Goal: Check status: Check status

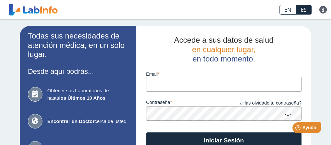
type input "[EMAIL_ADDRESS][DOMAIN_NAME]"
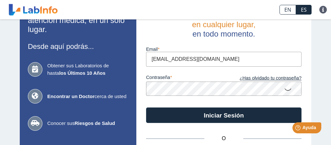
scroll to position [32, 0]
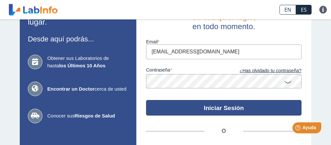
click at [230, 107] on button "Iniciar Sesión" at bounding box center [224, 108] width 156 height 16
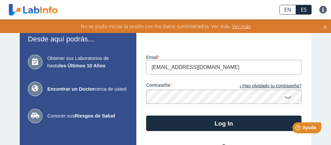
click at [81, 99] on app-login "Todas sus necesidades de atención médica, en un solo lugar. Desde aquí podrás..…" at bounding box center [166, 111] width 292 height 235
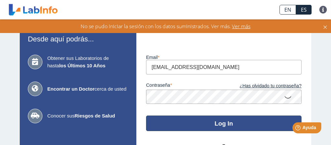
click at [225, 127] on button "Log In" at bounding box center [224, 124] width 156 height 16
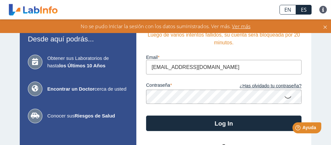
click at [286, 98] on icon at bounding box center [288, 97] width 8 height 13
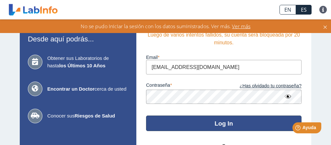
click at [197, 123] on button "Log In" at bounding box center [224, 124] width 156 height 16
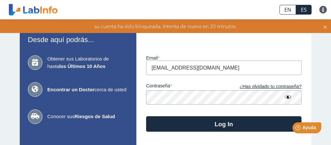
scroll to position [25, 0]
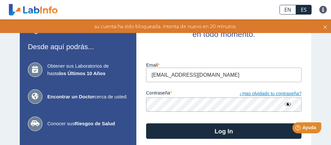
click at [259, 95] on link "¿Has olvidado tu contraseña?" at bounding box center [263, 93] width 78 height 7
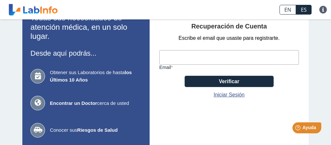
click at [193, 58] on input "email" at bounding box center [229, 57] width 140 height 15
type input "[EMAIL_ADDRESS][DOMAIN_NAME]"
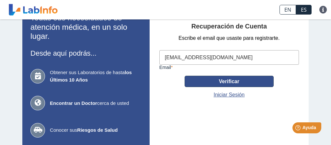
click at [197, 83] on button "Verificar" at bounding box center [229, 81] width 89 height 11
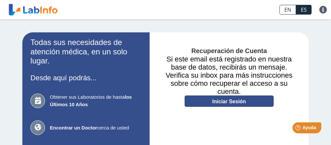
click at [217, 103] on link "Iniciar Sesión" at bounding box center [229, 101] width 89 height 11
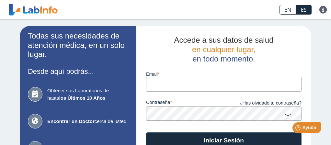
click at [163, 88] on input "email" at bounding box center [224, 84] width 156 height 15
type input "[EMAIL_ADDRESS][DOMAIN_NAME]"
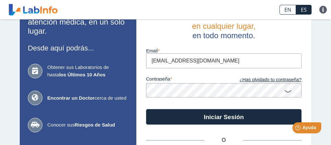
scroll to position [32, 0]
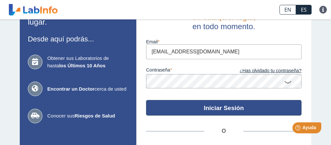
click at [213, 109] on button "Iniciar Sesión" at bounding box center [224, 108] width 156 height 16
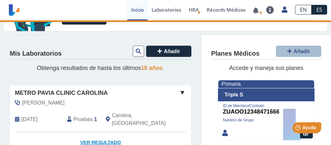
scroll to position [65, 0]
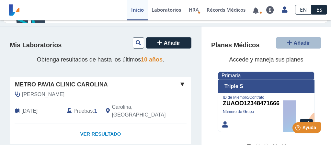
click at [104, 125] on link "Ver Resultado" at bounding box center [100, 134] width 181 height 20
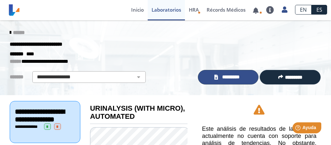
click at [224, 80] on span "*********" at bounding box center [231, 77] width 22 height 7
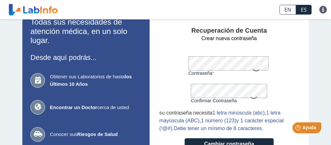
scroll to position [32, 0]
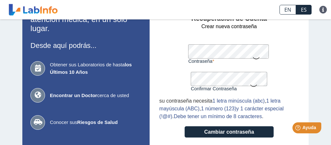
click at [252, 59] on icon at bounding box center [256, 58] width 8 height 13
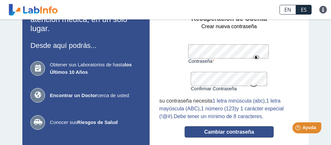
click at [217, 132] on button "Cambiar contraseña" at bounding box center [229, 131] width 89 height 11
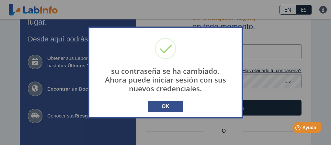
click at [170, 106] on button "OK" at bounding box center [166, 106] width 36 height 11
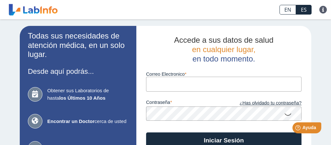
click at [173, 88] on input "Correo Electronico" at bounding box center [224, 84] width 156 height 15
type input "[EMAIL_ADDRESS][DOMAIN_NAME]"
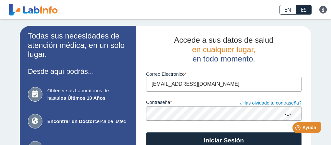
scroll to position [32, 0]
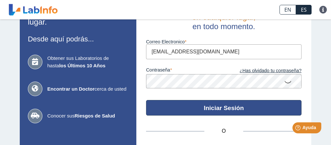
click at [215, 107] on button "Iniciar Sesión" at bounding box center [224, 108] width 156 height 16
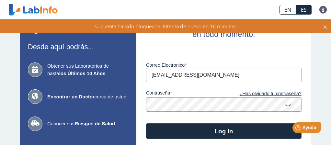
scroll to position [0, 0]
